Goal: Task Accomplishment & Management: Manage account settings

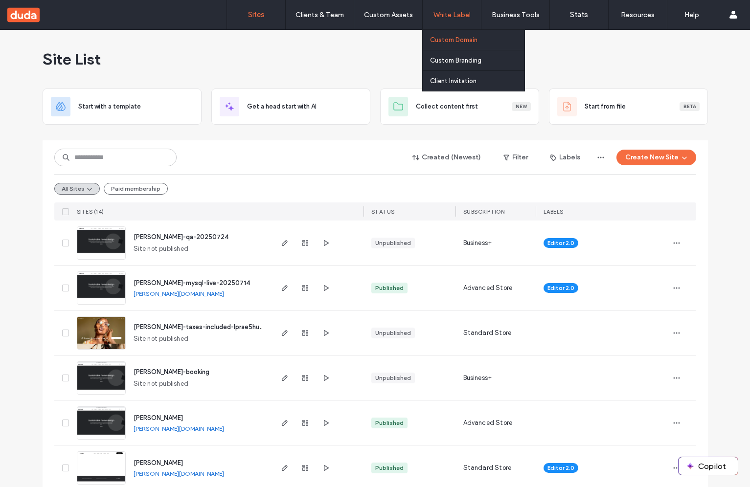
click at [443, 41] on label "Custom Domain" at bounding box center [453, 39] width 47 height 7
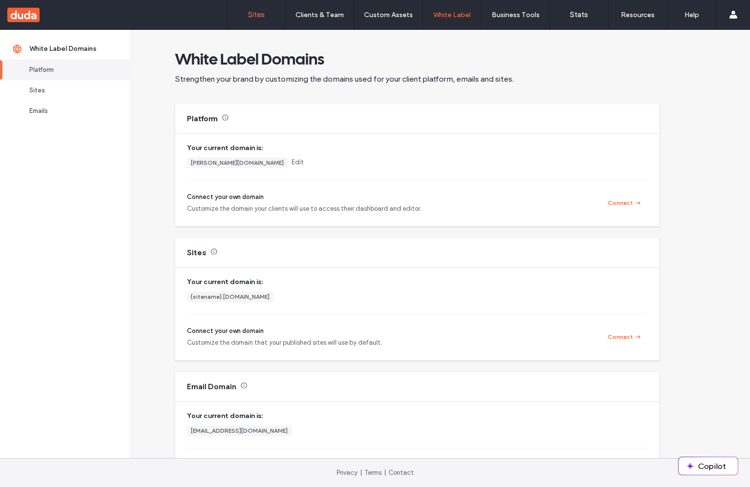
click at [259, 22] on link "Sites" at bounding box center [256, 14] width 58 height 29
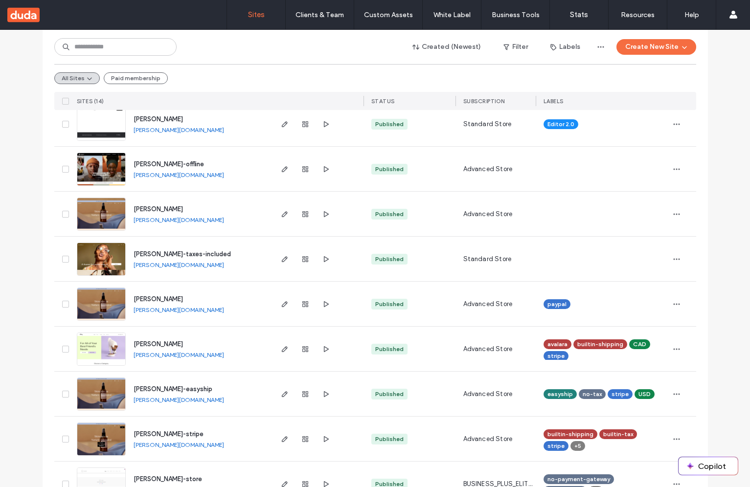
scroll to position [404, 0]
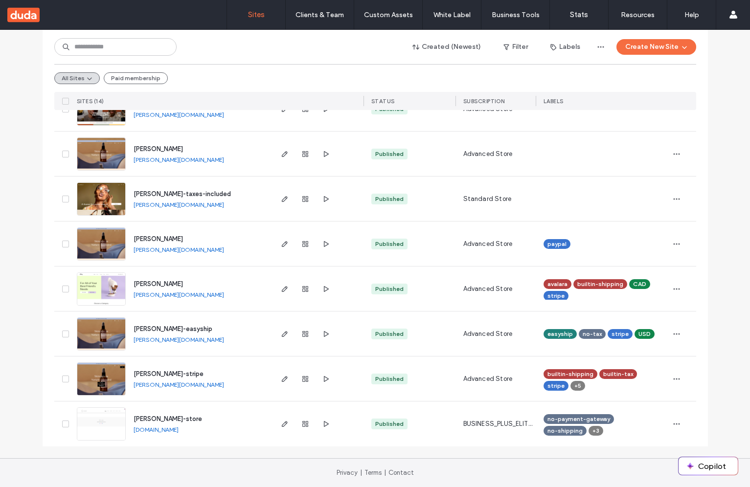
click at [151, 385] on link "[PERSON_NAME][DOMAIN_NAME]" at bounding box center [179, 384] width 91 height 7
click at [204, 54] on div "Created (Newest) Filter Labels Create New Site" at bounding box center [375, 47] width 642 height 19
click at [228, 57] on div "Created (Newest) Filter Labels Create New Site All Sites Paid membership SITES …" at bounding box center [375, 70] width 642 height 80
click at [245, 56] on div "Created (Newest) Filter Labels Create New Site All Sites Paid membership SITES …" at bounding box center [375, 70] width 642 height 80
click at [238, 56] on div "Created (Newest) Filter Labels Create New Site All Sites Paid membership SITES …" at bounding box center [375, 70] width 642 height 80
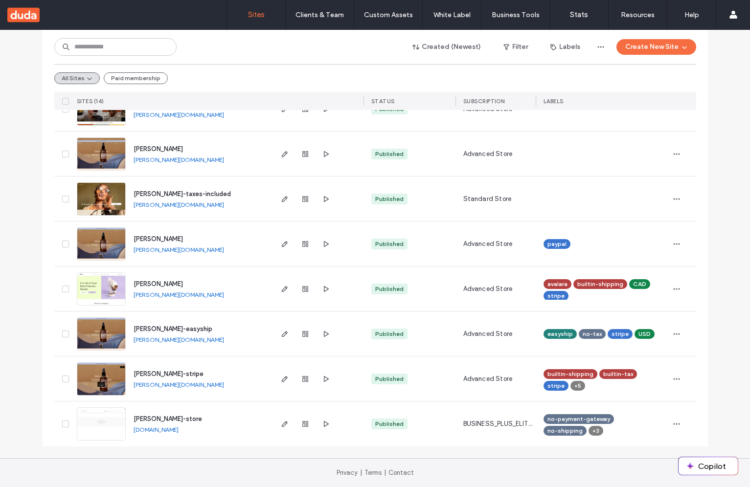
click at [221, 77] on div "All Sites Paid membership" at bounding box center [375, 78] width 642 height 28
click at [244, 53] on div "Created (Newest) Filter Labels Create New Site" at bounding box center [375, 47] width 642 height 19
click at [291, 47] on div "Created (Newest) Filter Labels Create New Site" at bounding box center [375, 47] width 642 height 19
click at [293, 47] on div "Created (Newest) Filter Labels Create New Site" at bounding box center [375, 47] width 642 height 19
click at [210, 68] on div "All Sites Paid membership" at bounding box center [375, 78] width 642 height 28
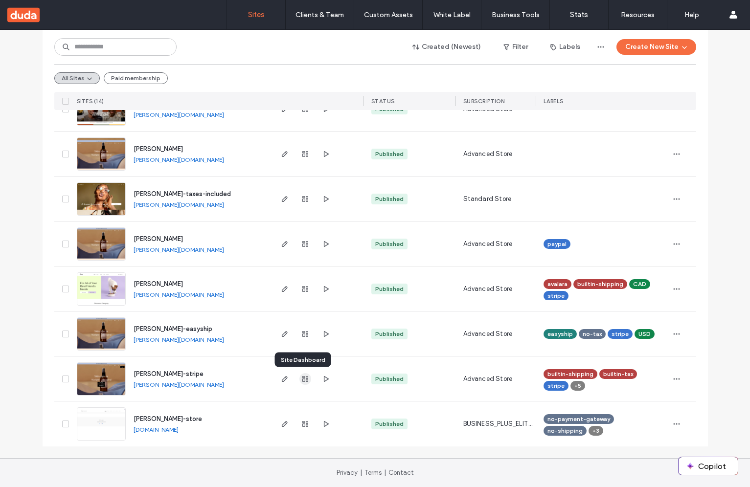
click at [305, 382] on icon "button" at bounding box center [305, 379] width 8 height 8
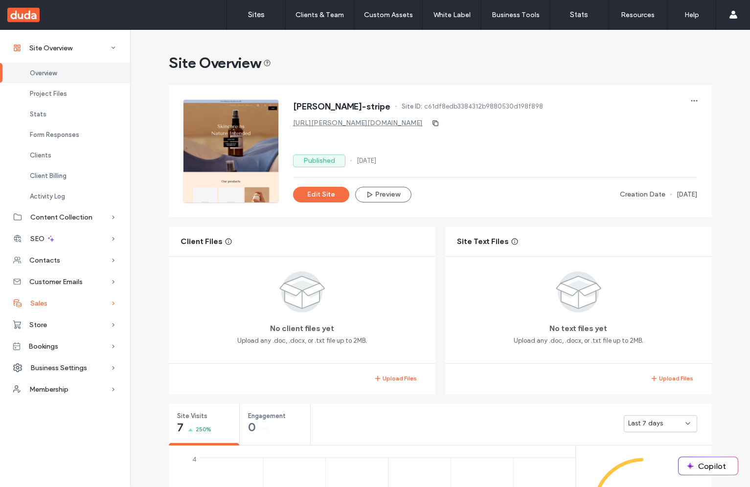
click at [44, 306] on span "Sales" at bounding box center [38, 304] width 17 height 8
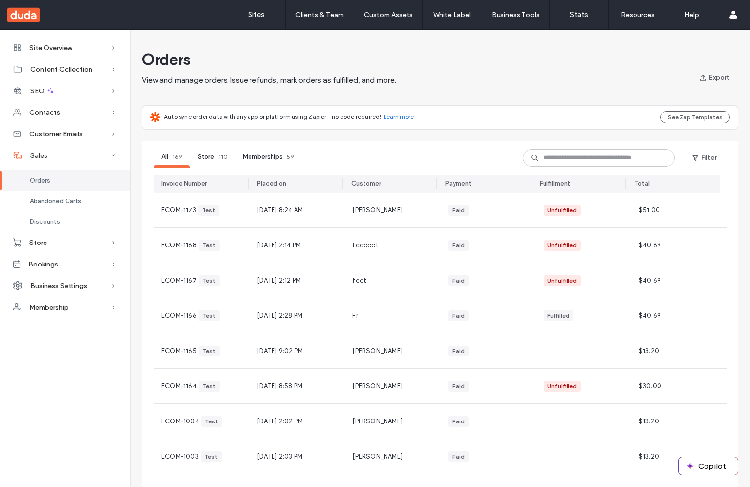
click at [452, 71] on div "Orders View and manage orders. Issue refunds, mark orders as fulfilled, and mor…" at bounding box center [403, 67] width 522 height 36
click at [444, 71] on div "Orders View and manage orders. Issue refunds, mark orders as fulfilled, and mor…" at bounding box center [403, 67] width 522 height 36
click at [440, 87] on div "Orders View and manage orders. Issue refunds, mark orders as fulfilled, and mor…" at bounding box center [440, 472] width 620 height 852
drag, startPoint x: 345, startPoint y: 81, endPoint x: 402, endPoint y: 81, distance: 57.3
click at [396, 81] on span "View and manage orders. Issue refunds, mark orders as fulfilled, and more." at bounding box center [269, 80] width 255 height 11
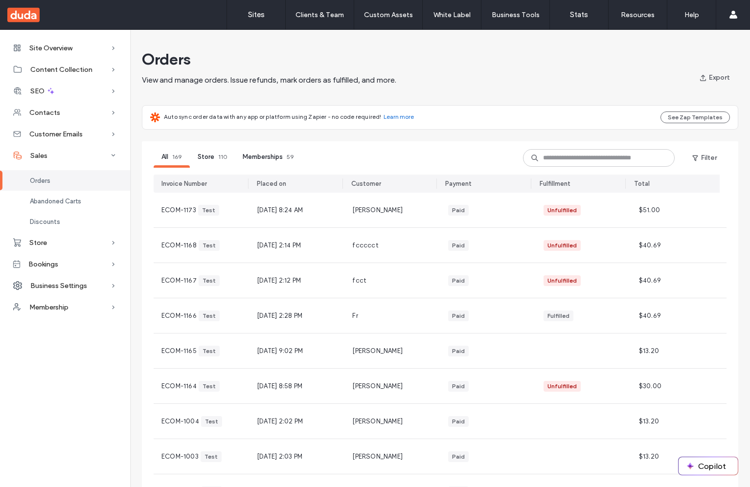
click at [396, 81] on span "View and manage orders. Issue refunds, mark orders as fulfilled, and more." at bounding box center [269, 80] width 255 height 11
drag, startPoint x: 369, startPoint y: 78, endPoint x: 414, endPoint y: 83, distance: 44.8
click at [414, 83] on div "View and manage orders. Issue refunds, mark orders as fulfilled, and more." at bounding box center [403, 80] width 522 height 11
click at [443, 82] on div "View and manage orders. Issue refunds, mark orders as fulfilled, and more." at bounding box center [403, 80] width 522 height 11
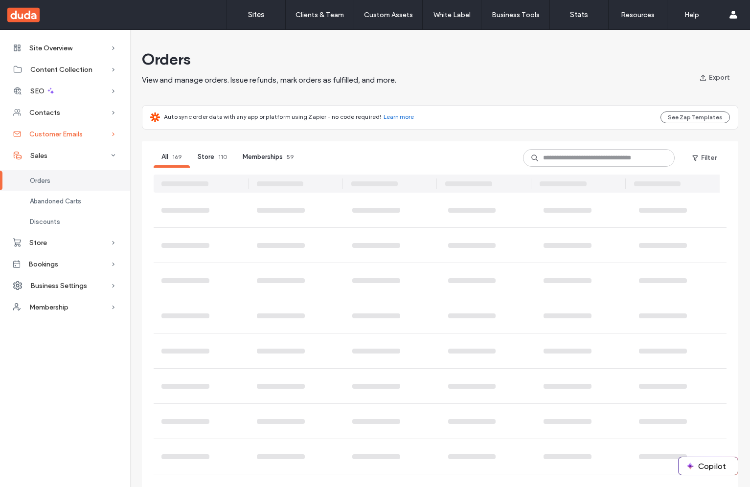
scroll to position [103, 0]
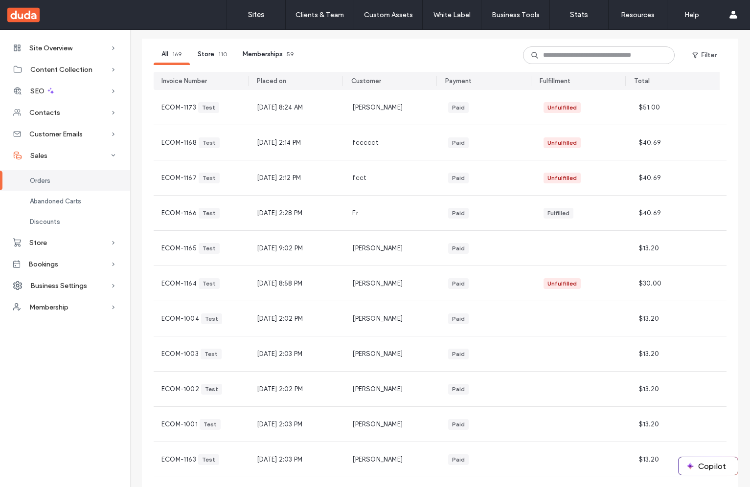
click at [356, 64] on div "All 169 Store 110 Memberships 59 Filter" at bounding box center [440, 55] width 573 height 33
click at [363, 53] on div "All 169 Store 110 Memberships 59 Filter" at bounding box center [440, 55] width 573 height 33
click at [326, 51] on div "All 169 Store 110 Memberships 59 Filter" at bounding box center [440, 55] width 573 height 33
click at [350, 49] on div "All 169 Store 110 Memberships 59 Filter" at bounding box center [440, 55] width 573 height 33
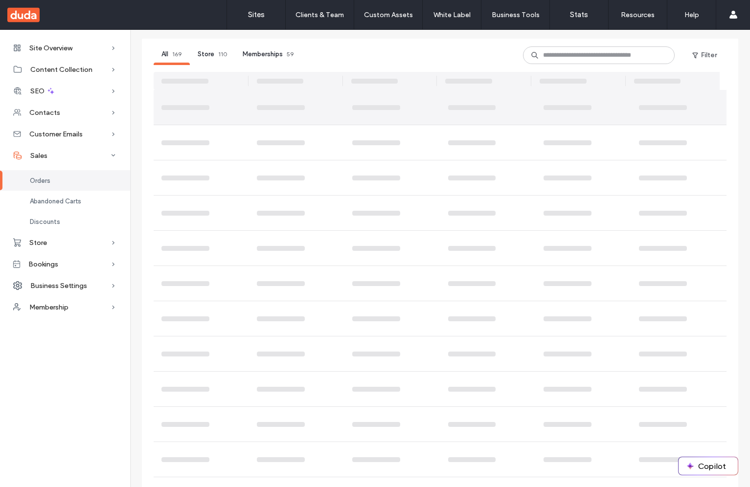
click at [233, 109] on div at bounding box center [202, 107] width 80 height 5
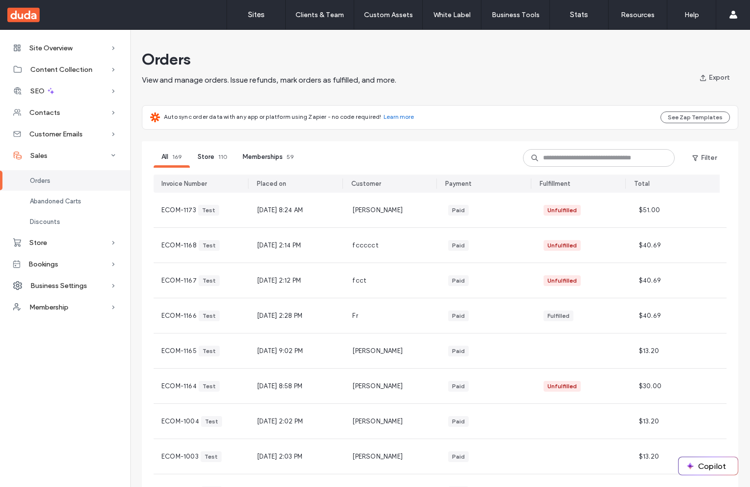
click at [440, 83] on div "View and manage orders. Issue refunds, mark orders as fulfilled, and more." at bounding box center [403, 80] width 522 height 11
click at [440, 69] on div "Orders View and manage orders. Issue refunds, mark orders as fulfilled, and mor…" at bounding box center [403, 67] width 522 height 36
click at [390, 81] on span "View and manage orders. Issue refunds, mark orders as fulfilled, and more." at bounding box center [269, 80] width 255 height 11
click at [445, 81] on div "View and manage orders. Issue refunds, mark orders as fulfilled, and more." at bounding box center [403, 80] width 522 height 11
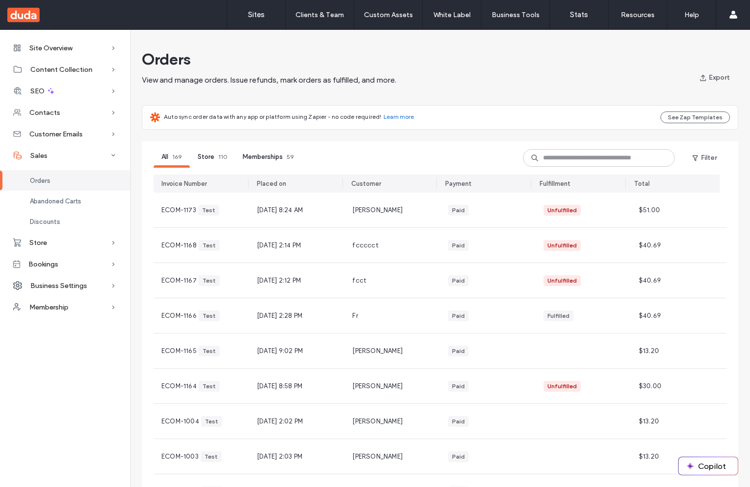
click at [510, 91] on div "Orders View and manage orders. Issue refunds, mark orders as fulfilled, and mor…" at bounding box center [440, 472] width 620 height 852
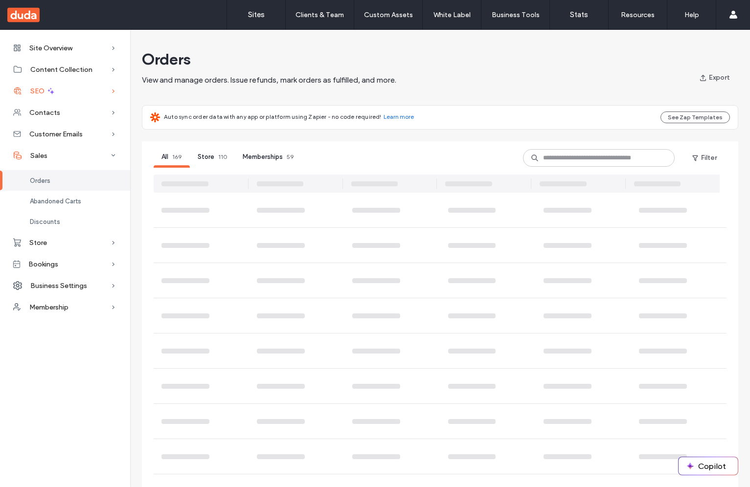
scroll to position [103, 0]
